Goal: Task Accomplishment & Management: Use online tool/utility

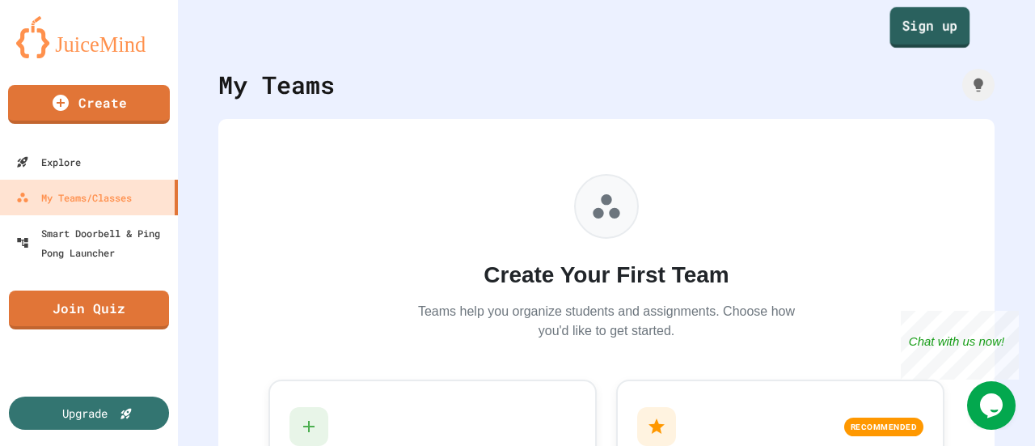
click at [926, 36] on link "Sign up" at bounding box center [930, 27] width 80 height 40
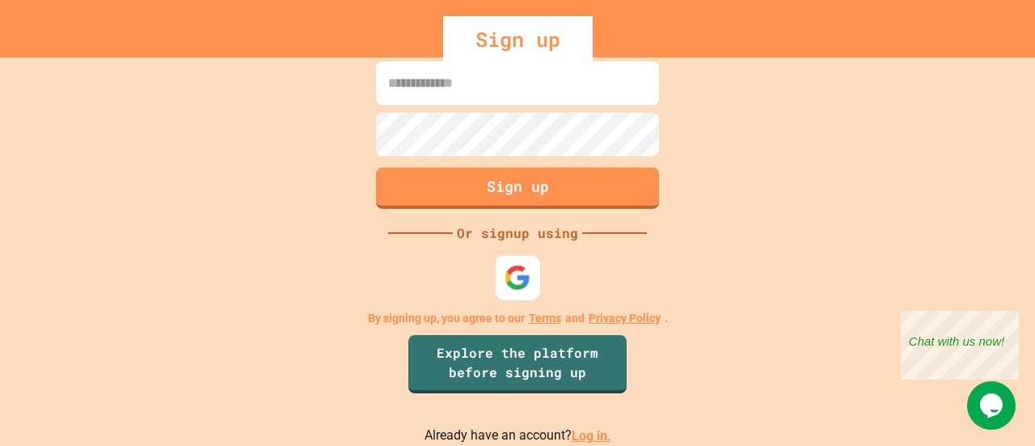
click at [515, 282] on img at bounding box center [518, 277] width 27 height 27
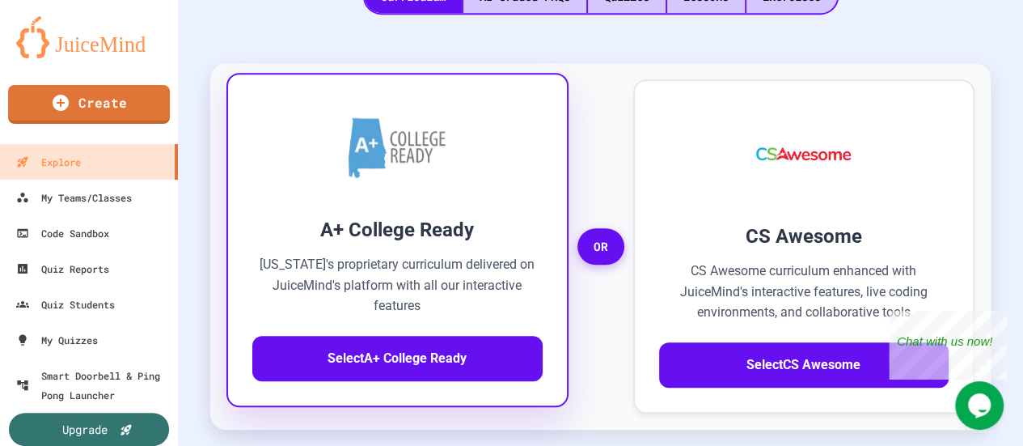
scroll to position [580, 0]
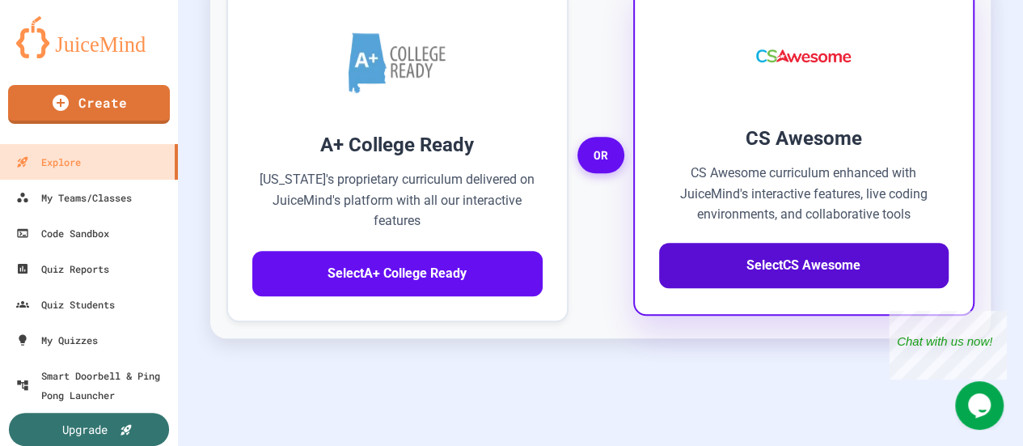
click at [710, 248] on button "Select CS Awesome" at bounding box center [804, 265] width 290 height 45
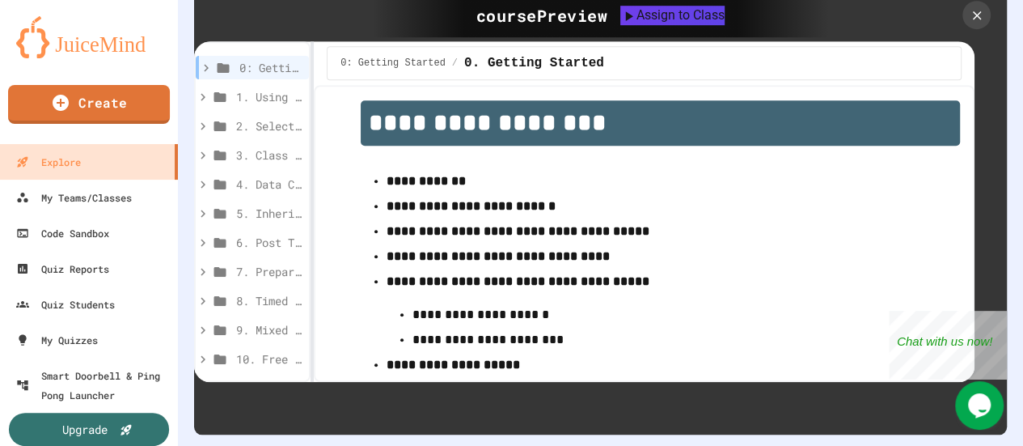
scroll to position [15, 0]
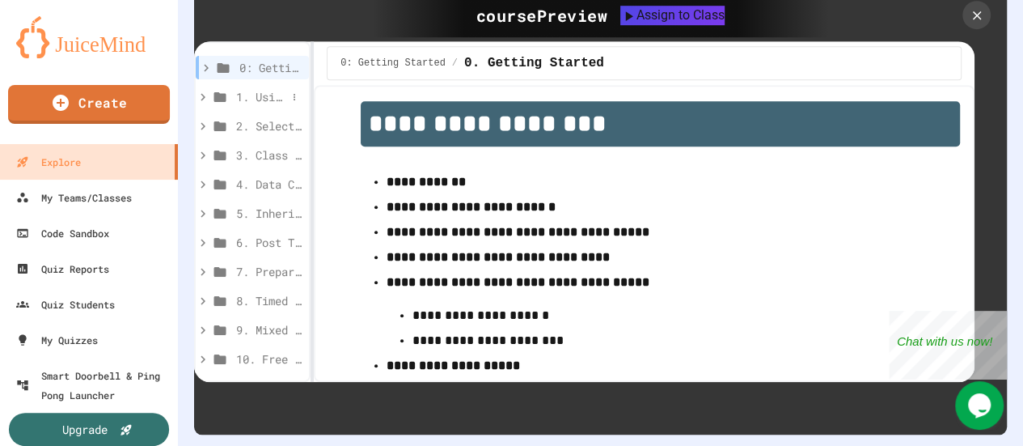
click at [251, 88] on span "1. Using Objects and Methods" at bounding box center [261, 96] width 50 height 17
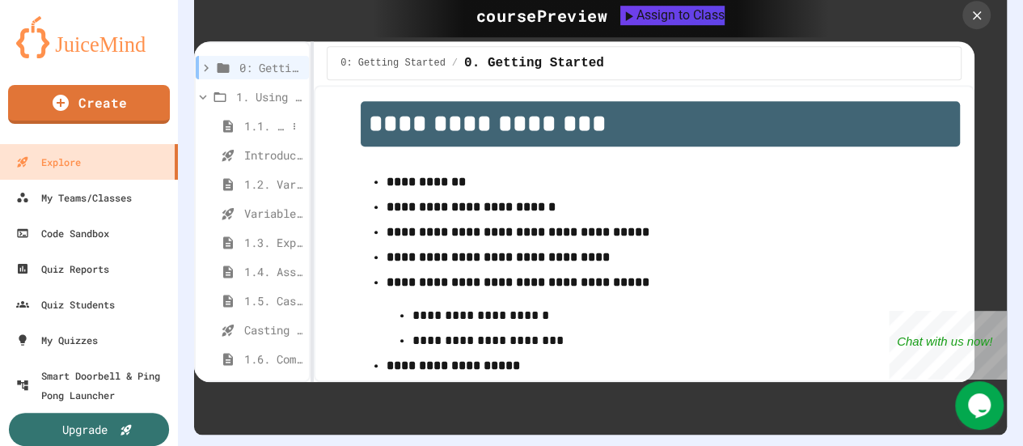
click at [259, 117] on span "1.1. Introduction to Algorithms, Programming, and Compilers" at bounding box center [265, 125] width 42 height 17
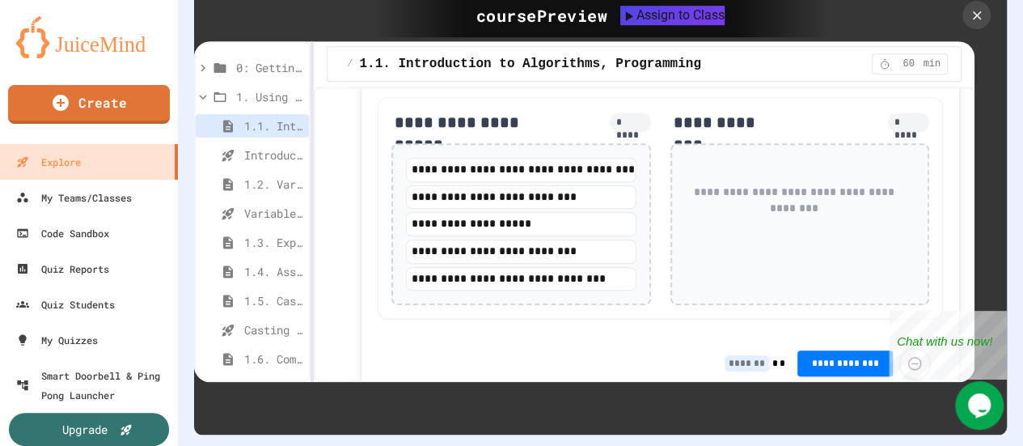
scroll to position [1246, 0]
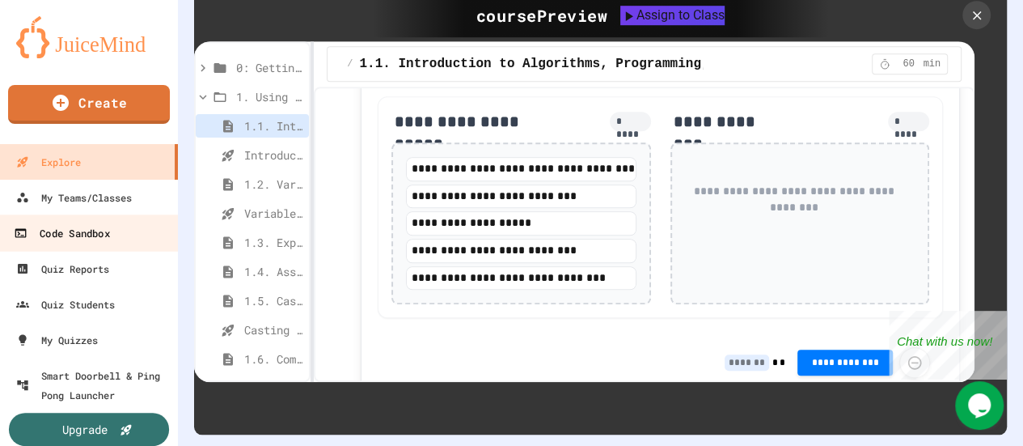
click at [57, 236] on div "Code Sandbox" at bounding box center [61, 233] width 95 height 20
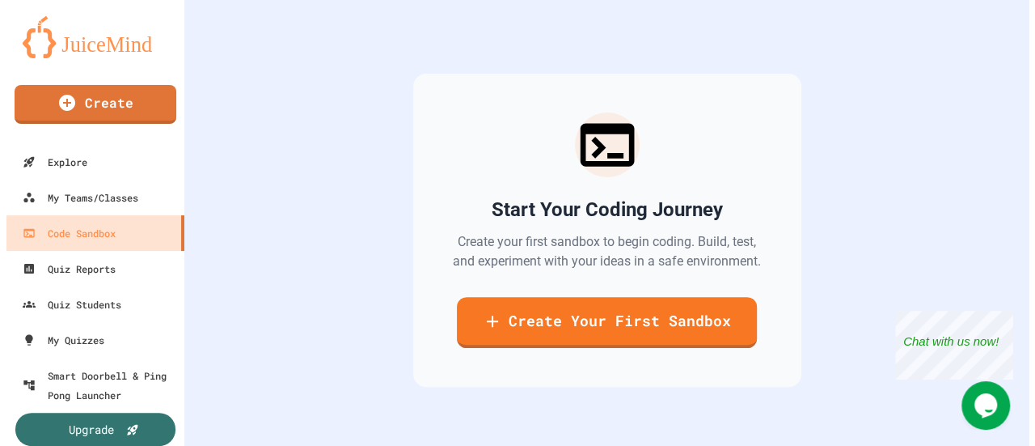
scroll to position [139, 0]
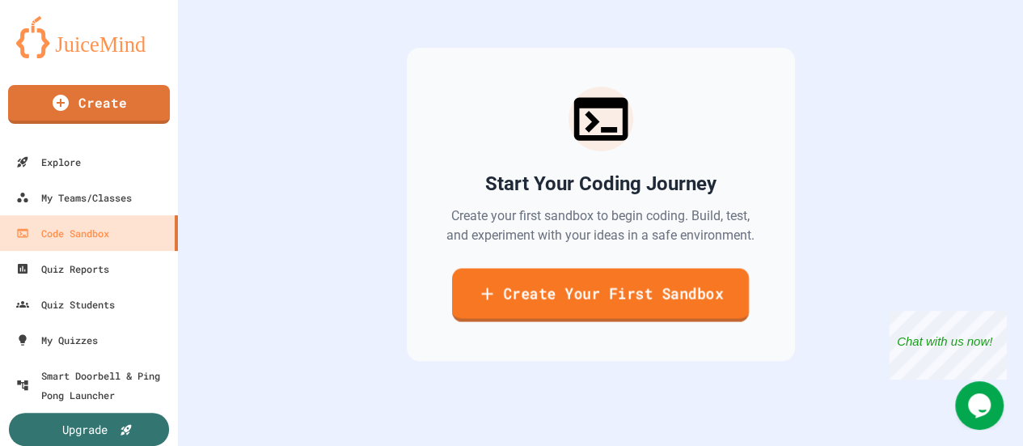
click at [522, 295] on link "Create Your First Sandbox" at bounding box center [600, 294] width 297 height 53
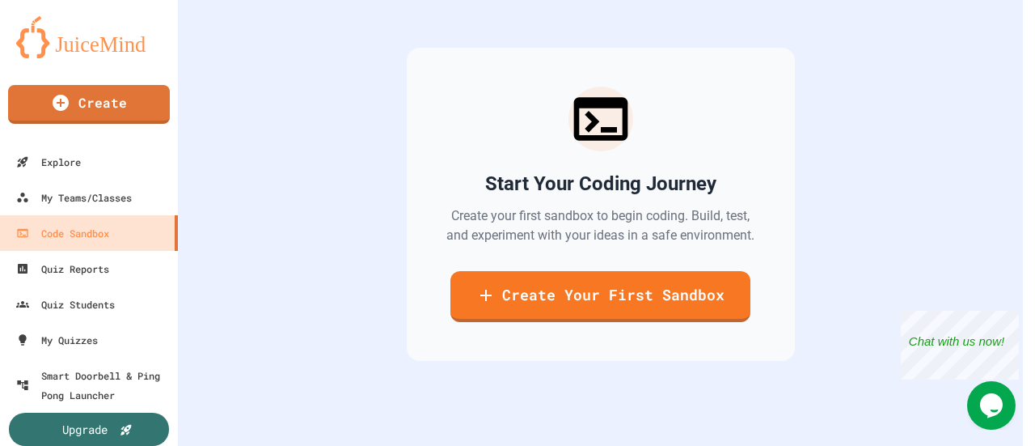
type input "****"
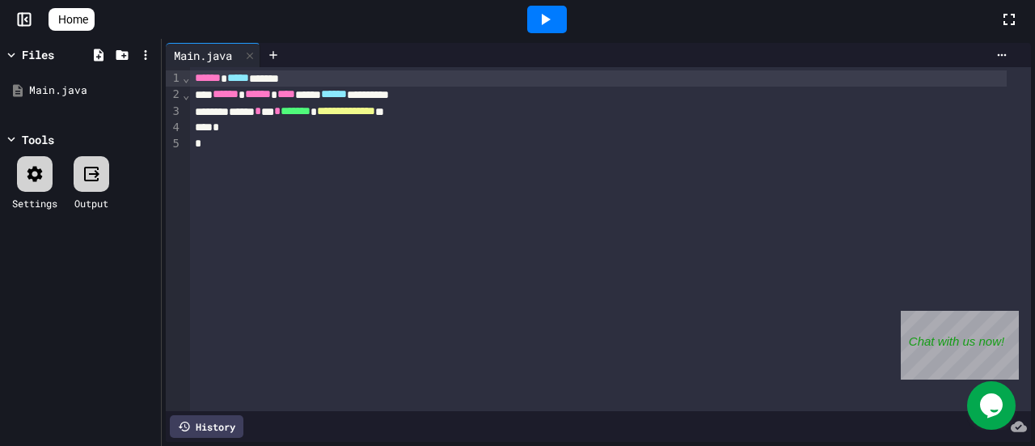
click at [567, 16] on div at bounding box center [547, 19] width 40 height 27
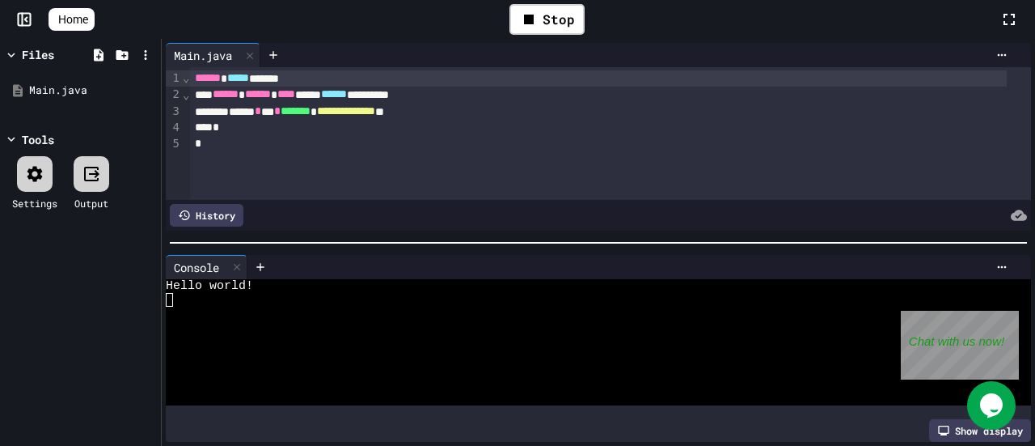
click at [23, 16] on icon at bounding box center [23, 20] width 0 height 12
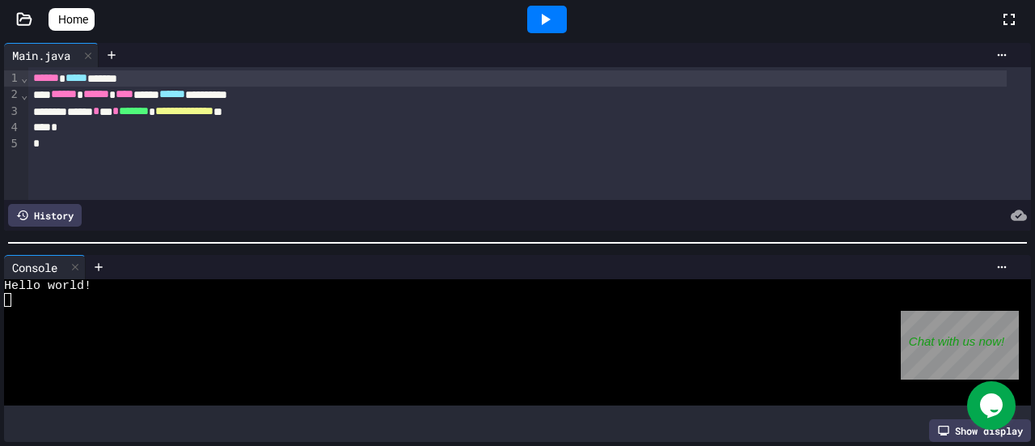
click at [22, 16] on icon at bounding box center [24, 19] width 16 height 16
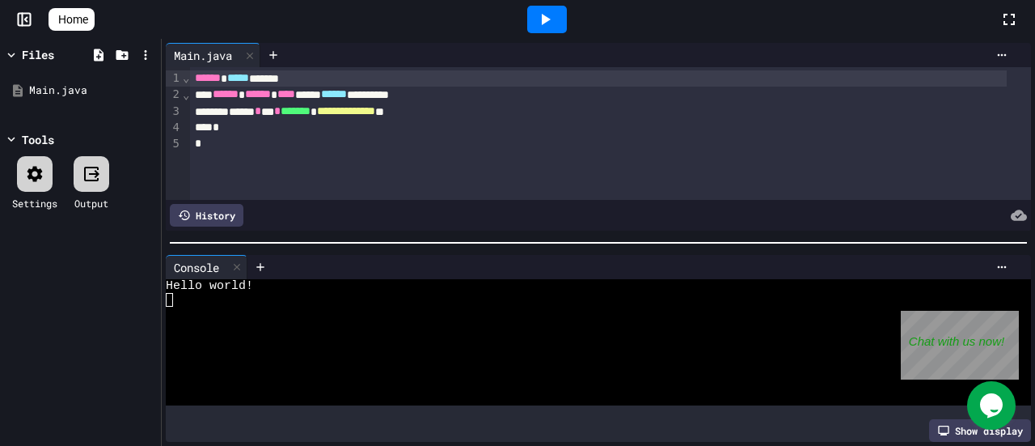
click at [39, 173] on icon at bounding box center [34, 173] width 15 height 15
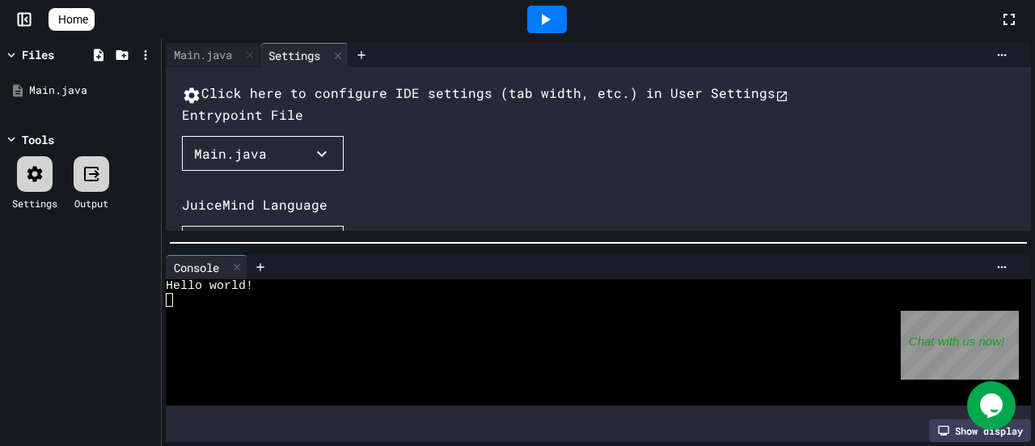
click at [332, 93] on button "Click here to configure IDE settings (tab width, etc.) in User Settings" at bounding box center [485, 94] width 607 height 22
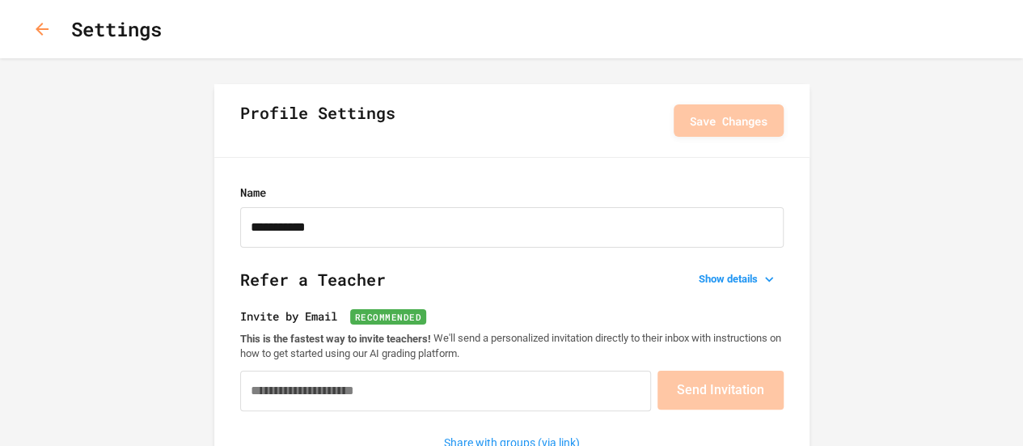
type input "**********"
click at [39, 14] on button "button" at bounding box center [42, 29] width 32 height 32
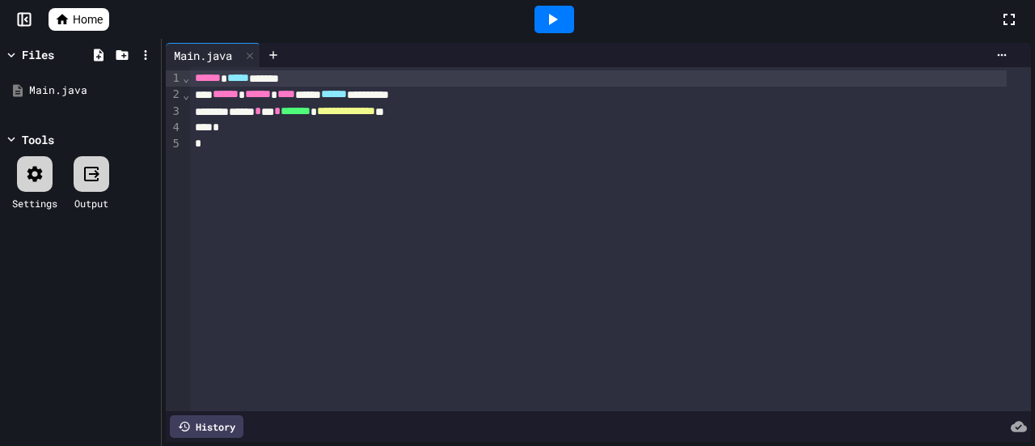
click at [68, 18] on icon at bounding box center [62, 19] width 15 height 15
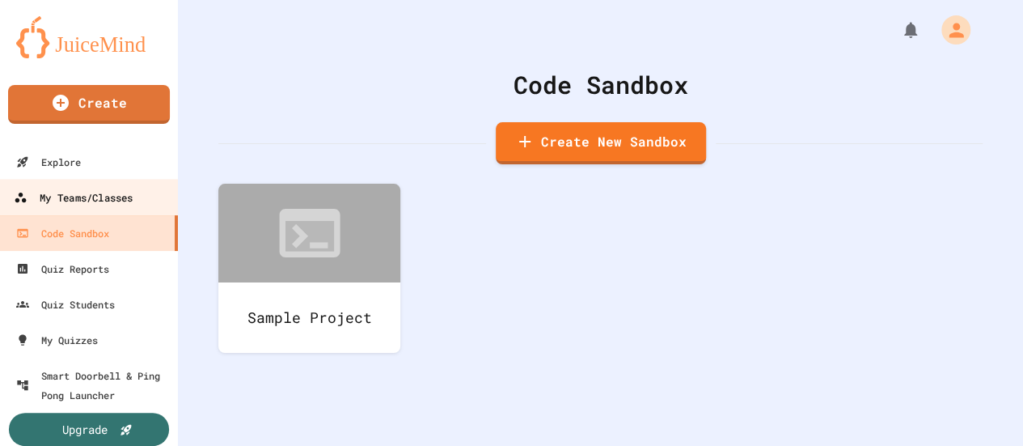
click at [90, 197] on div "My Teams/Classes" at bounding box center [73, 198] width 119 height 20
